Goal: Task Accomplishment & Management: Use online tool/utility

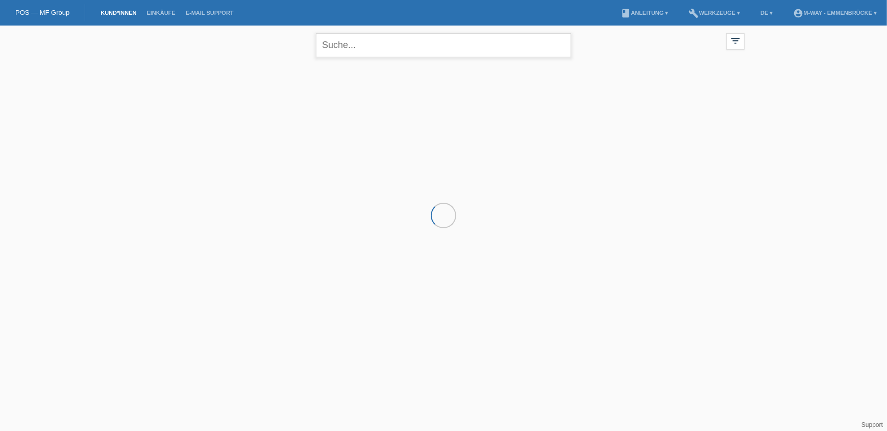
click at [361, 47] on input "text" at bounding box center [443, 45] width 255 height 24
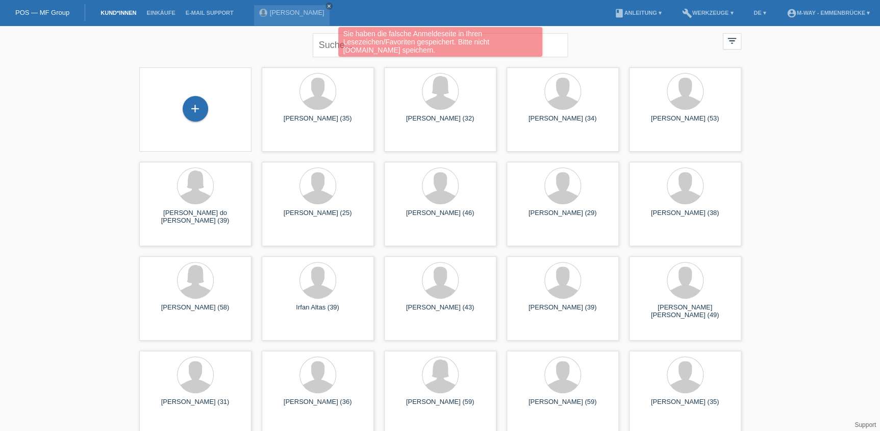
click at [327, 45] on div "Sie haben die falsche Anmeldeseite in Ihren Lesezeichen/Favoriten gespeichert. …" at bounding box center [440, 43] width 528 height 32
click at [326, 5] on icon "close" at bounding box center [328, 6] width 5 height 5
click at [326, 44] on div "Sie haben die falsche Anmeldeseite in Ihren Lesezeichen/Favoriten gespeichert. …" at bounding box center [440, 43] width 528 height 32
click at [221, 46] on div "Sie haben die falsche Anmeldeseite in Ihren Lesezeichen/Favoriten gespeichert. …" at bounding box center [440, 43] width 528 height 32
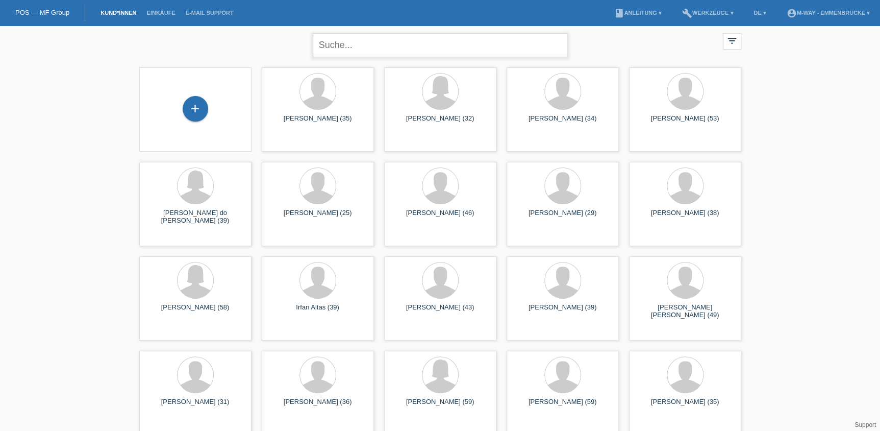
click at [361, 40] on input "text" at bounding box center [440, 45] width 255 height 24
type input "Guedes da coksta"
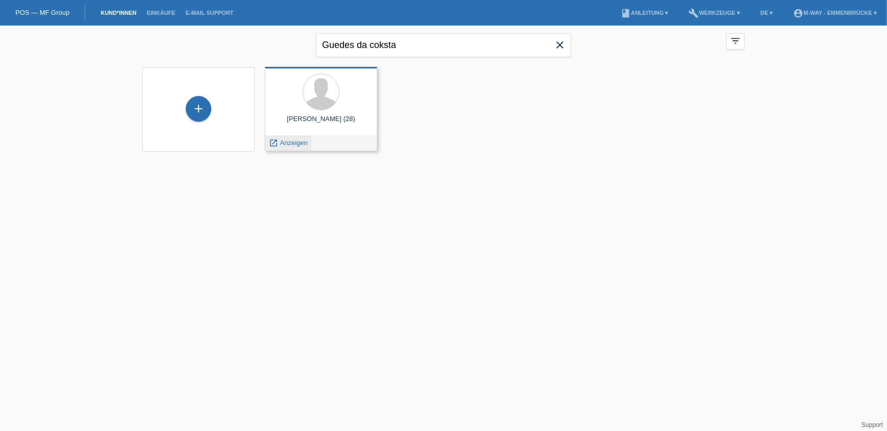
click at [299, 142] on span "Anzeigen" at bounding box center [294, 143] width 28 height 8
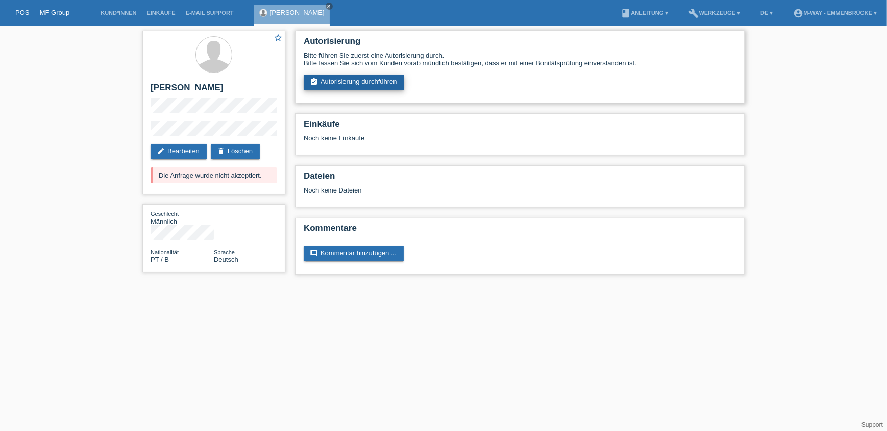
click at [339, 86] on link "assignment_turned_in Autorisierung durchführen" at bounding box center [353, 81] width 100 height 15
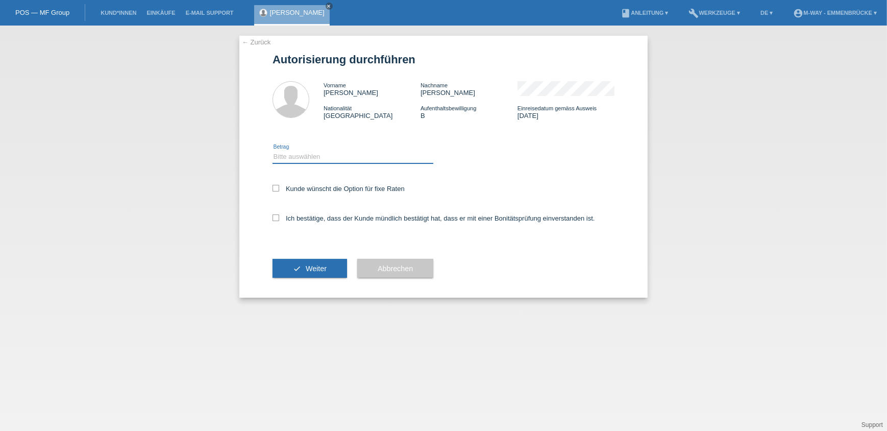
click at [323, 155] on select "Bitte auswählen CHF 1.00 - CHF 499.00 CHF 500.00 - CHF 1'999.00 CHF 2'000.00 - …" at bounding box center [352, 156] width 161 height 12
select select "3"
click at [272, 150] on select "Bitte auswählen CHF 1.00 - CHF 499.00 CHF 500.00 - CHF 1'999.00 CHF 2'000.00 - …" at bounding box center [352, 156] width 161 height 12
click at [324, 185] on label "Kunde wünscht die Option für fixe Raten" at bounding box center [338, 189] width 132 height 8
click at [279, 185] on input "Kunde wünscht die Option für fixe Raten" at bounding box center [275, 188] width 7 height 7
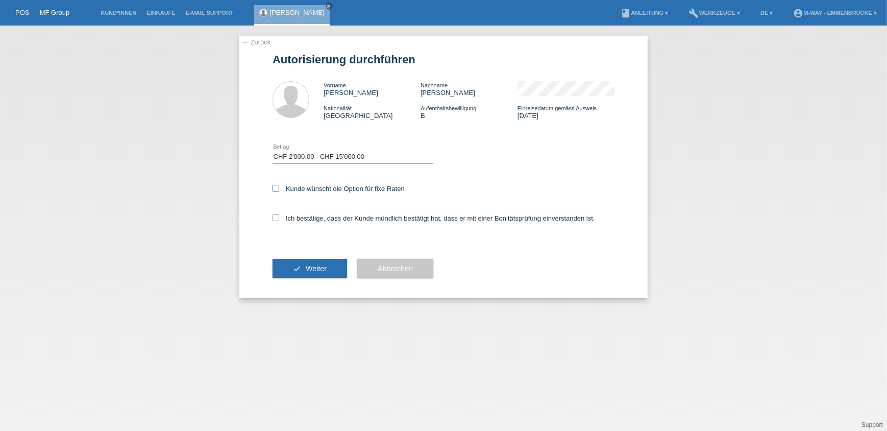
checkbox input "true"
click at [319, 219] on label "Ich bestätige, dass der Kunde mündlich bestätigt hat, dass er mit einer Bonität…" at bounding box center [433, 218] width 322 height 8
click at [279, 219] on input "Ich bestätige, dass der Kunde mündlich bestätigt hat, dass er mit einer Bonität…" at bounding box center [275, 217] width 7 height 7
checkbox input "true"
click at [306, 276] on button "check Weiter" at bounding box center [309, 268] width 74 height 19
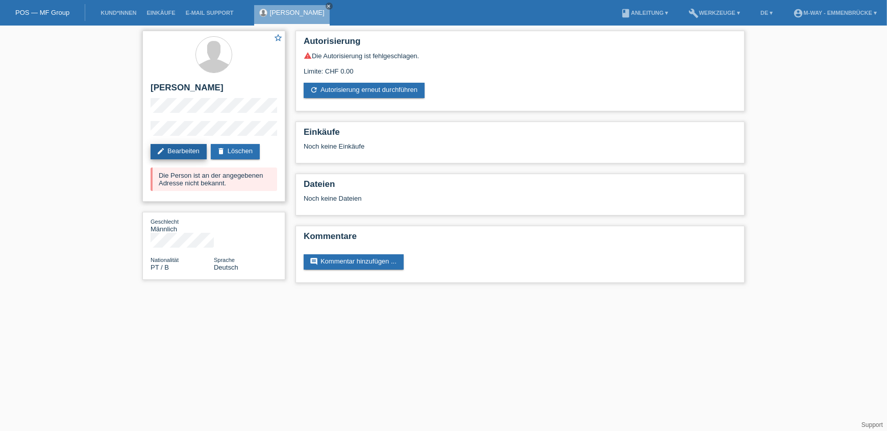
click at [185, 153] on link "edit Bearbeiten" at bounding box center [178, 151] width 56 height 15
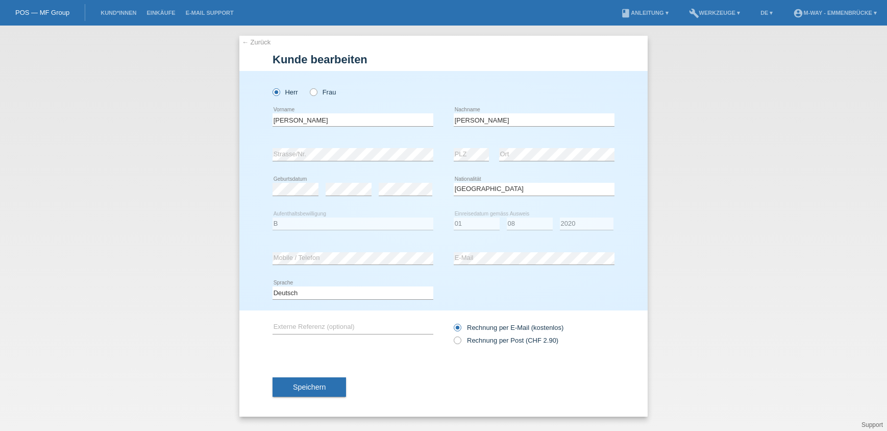
select select "PT"
select select "B"
select select "01"
select select "08"
select select "2020"
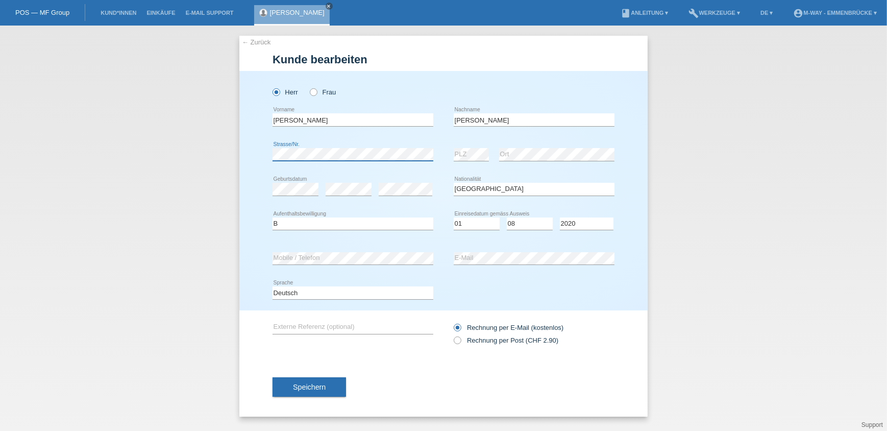
click at [266, 157] on div "Herr Frau Hugo Xavier error Vorname C" at bounding box center [443, 190] width 408 height 239
click at [632, 137] on div "Herr Frau Hugo Xavier error Vorname C" at bounding box center [443, 190] width 408 height 239
click at [317, 387] on span "Speichern" at bounding box center [309, 387] width 33 height 8
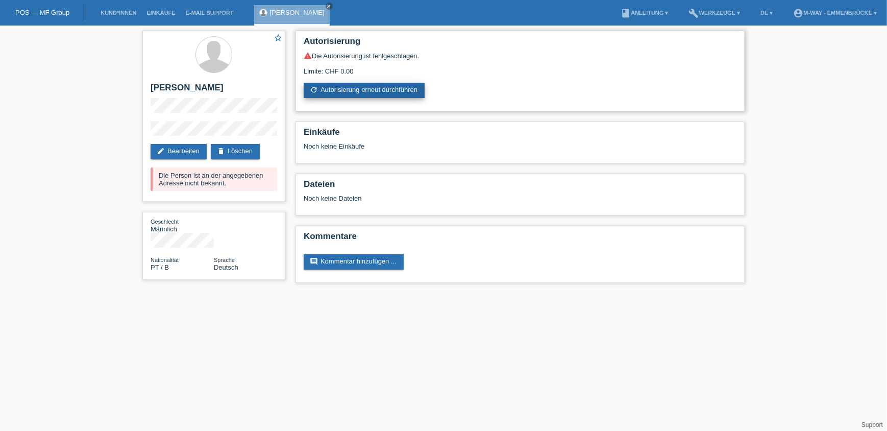
click at [343, 84] on link "refresh Autorisierung erneut durchführen" at bounding box center [363, 90] width 121 height 15
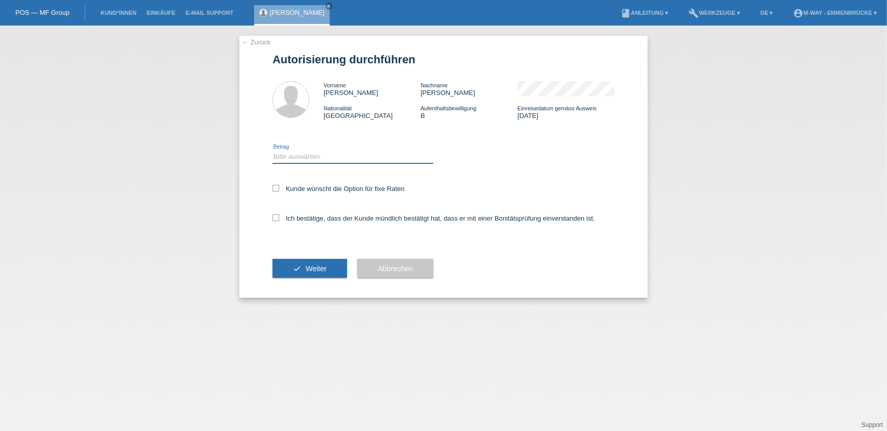
drag, startPoint x: 309, startPoint y: 157, endPoint x: 310, endPoint y: 163, distance: 5.6
click at [309, 157] on select "Bitte auswählen CHF 1.00 - CHF 499.00 CHF 500.00 - CHF 1'999.00 CHF 2'000.00 - …" at bounding box center [352, 156] width 161 height 12
select select "3"
click at [272, 150] on select "Bitte auswählen CHF 1.00 - CHF 499.00 CHF 500.00 - CHF 1'999.00 CHF 2'000.00 - …" at bounding box center [352, 156] width 161 height 12
click at [306, 190] on label "Kunde wünscht die Option für fixe Raten" at bounding box center [338, 189] width 132 height 8
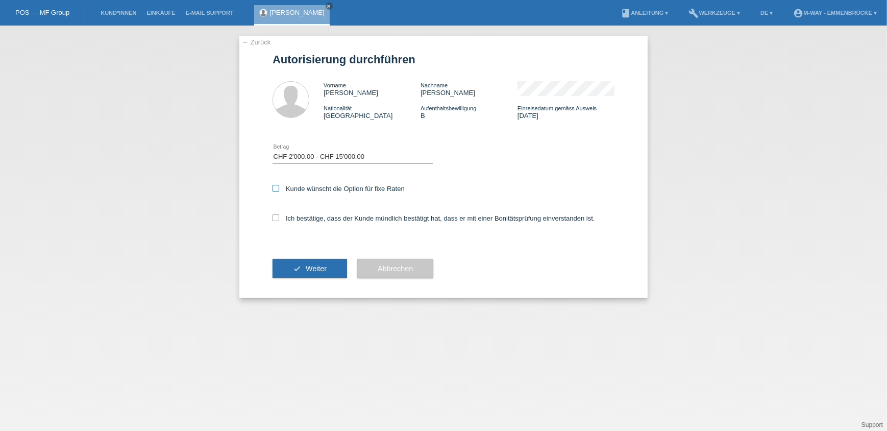
click at [279, 190] on input "Kunde wünscht die Option für fixe Raten" at bounding box center [275, 188] width 7 height 7
checkbox input "true"
click at [301, 214] on label "Ich bestätige, dass der Kunde mündlich bestätigt hat, dass er mit einer Bonität…" at bounding box center [433, 218] width 322 height 8
click at [279, 214] on input "Ich bestätige, dass der Kunde mündlich bestätigt hat, dass er mit einer Bonität…" at bounding box center [275, 217] width 7 height 7
checkbox input "true"
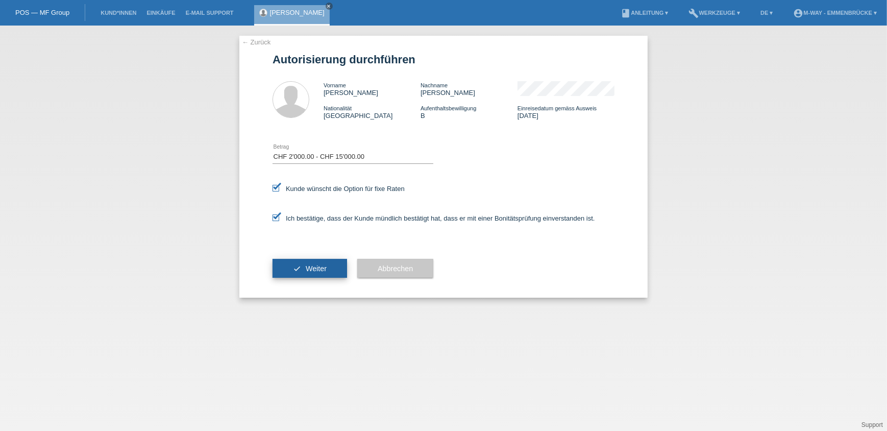
click at [296, 264] on icon "check" at bounding box center [297, 268] width 8 height 8
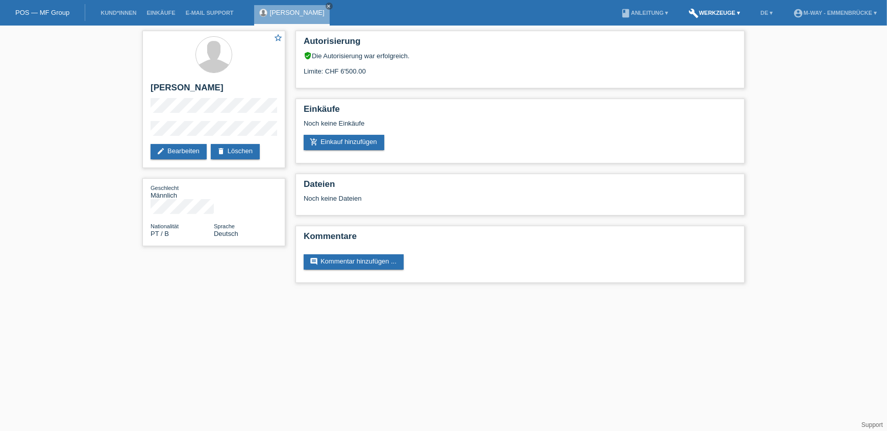
click at [705, 13] on link "build Werkzeuge ▾" at bounding box center [715, 13] width 62 height 6
click at [701, 35] on span "Raten-Kalkulator" at bounding box center [710, 40] width 53 height 12
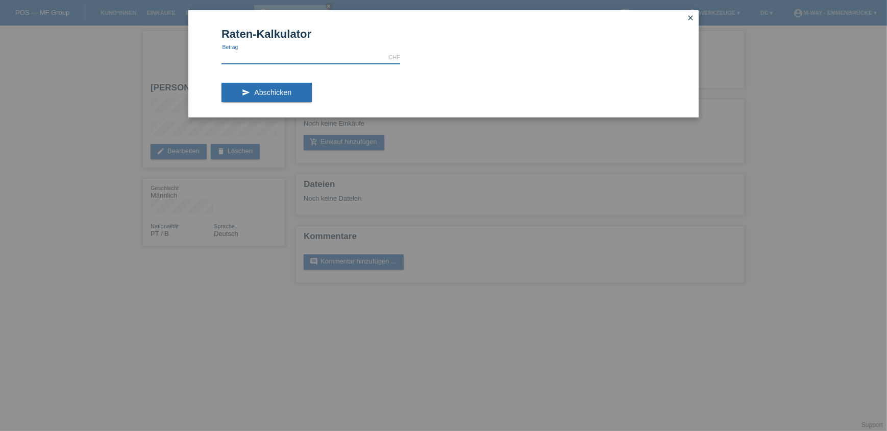
click at [321, 58] on input "text" at bounding box center [310, 57] width 179 height 13
drag, startPoint x: 479, startPoint y: 65, endPoint x: 391, endPoint y: 93, distance: 92.1
click at [477, 65] on form "Raten-Kalkulator 4499.00 CHF error Betrag send Abschicken" at bounding box center [443, 72] width 444 height 89
click at [271, 94] on span "Abschicken" at bounding box center [272, 92] width 37 height 8
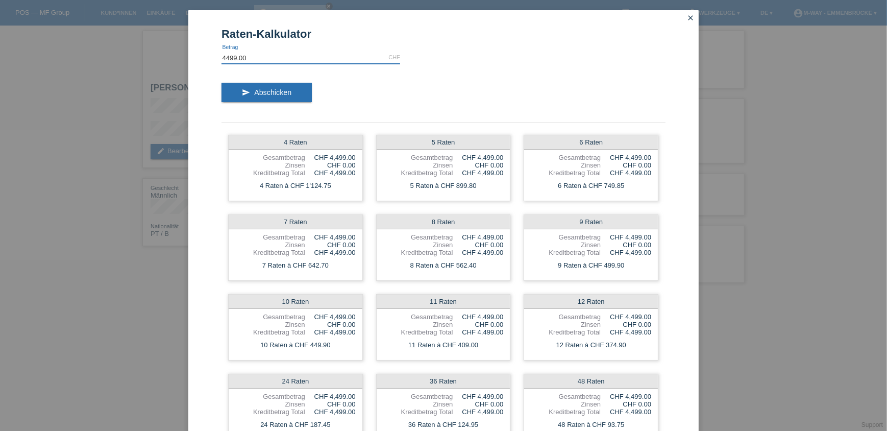
drag, startPoint x: 252, startPoint y: 57, endPoint x: 189, endPoint y: 61, distance: 63.9
click at [189, 61] on div "Raten-Kalkulator 4499.00 CHF error Betrag send Abschicken 4 Raten Gesamtbetrag …" at bounding box center [443, 273] width 510 height 526
type input "3800.00"
click at [257, 93] on span "Abschicken" at bounding box center [272, 92] width 37 height 8
click at [687, 18] on icon "close" at bounding box center [690, 18] width 8 height 8
